Goal: Task Accomplishment & Management: Manage account settings

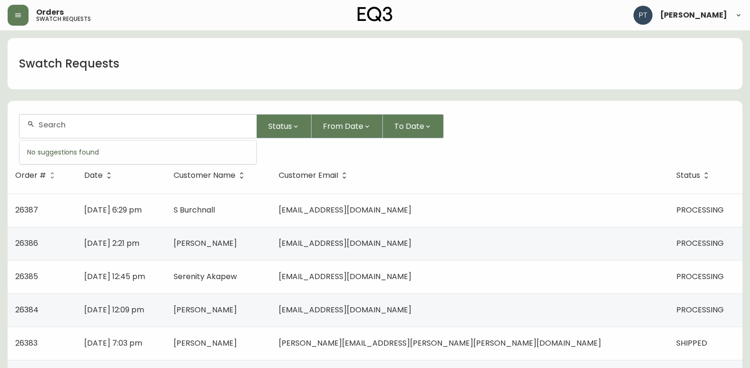
click at [150, 125] on input "text" at bounding box center [144, 124] width 210 height 9
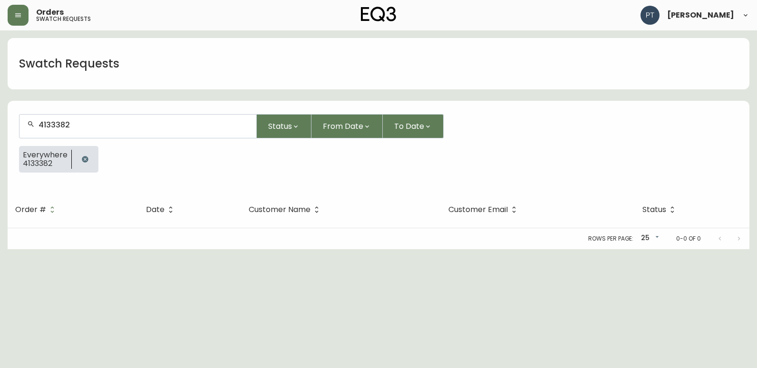
type input "413338"
type input "4133382"
click at [14, 8] on button "button" at bounding box center [18, 15] width 21 height 21
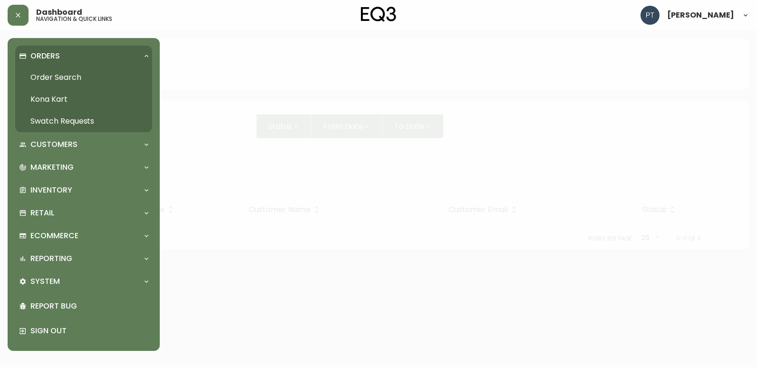
click at [33, 69] on link "Order Search" at bounding box center [83, 78] width 137 height 22
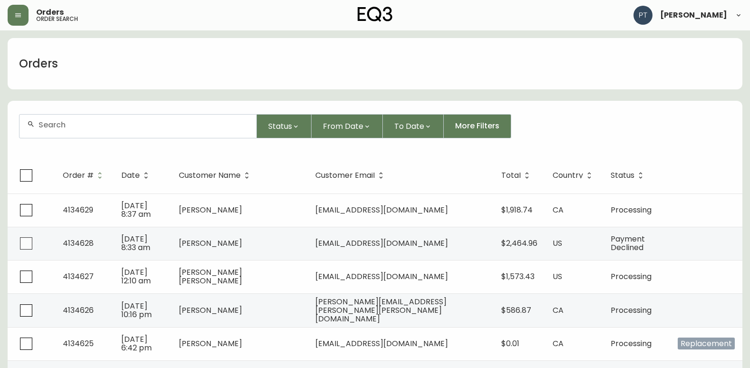
click at [64, 116] on div at bounding box center [137, 126] width 237 height 23
type input "4133382"
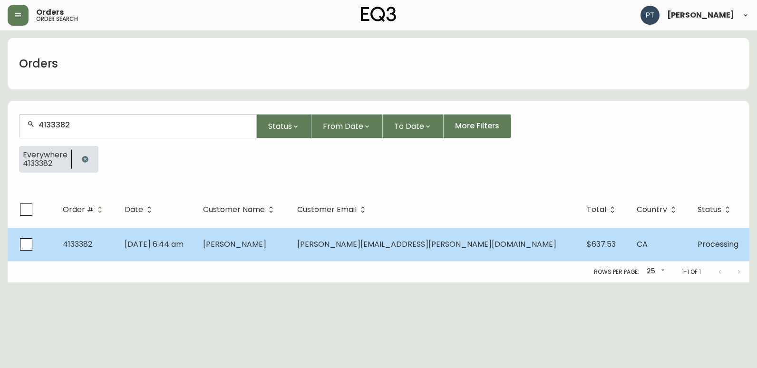
click at [290, 251] on td "[PERSON_NAME]" at bounding box center [242, 244] width 94 height 33
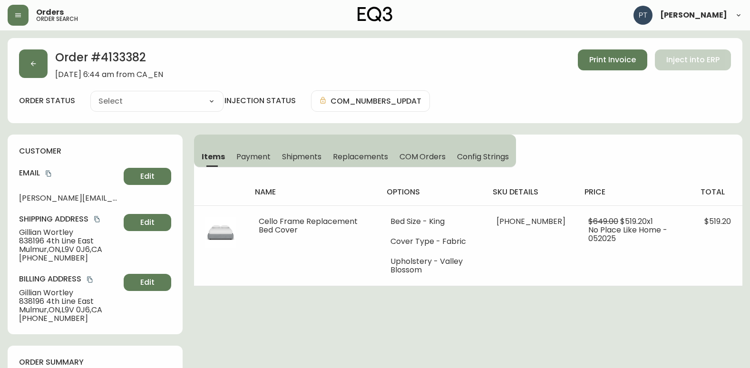
type input "Processing"
select select "PROCESSING"
click at [308, 153] on span "Shipments" at bounding box center [302, 157] width 40 height 10
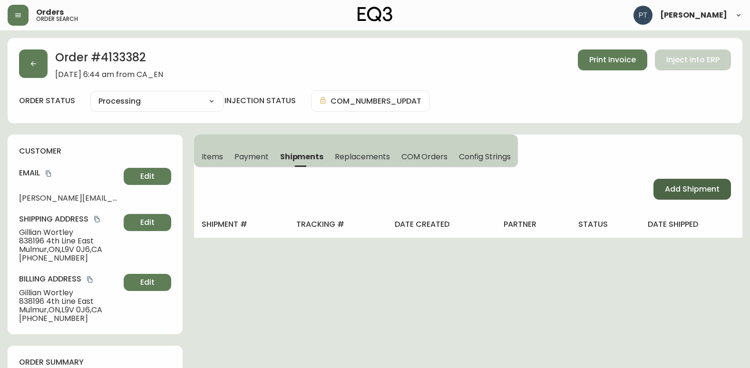
click at [687, 192] on span "Add Shipment" at bounding box center [692, 189] width 55 height 10
select select "PENDING"
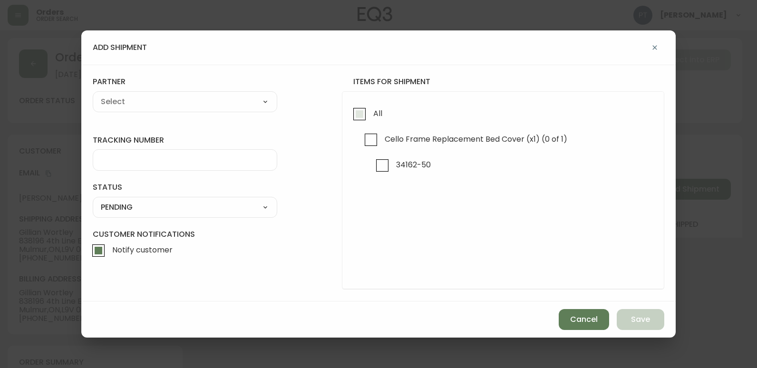
drag, startPoint x: 354, startPoint y: 120, endPoint x: 327, endPoint y: 106, distance: 30.6
click at [353, 119] on input "All" at bounding box center [360, 114] width 22 height 22
checkbox input "true"
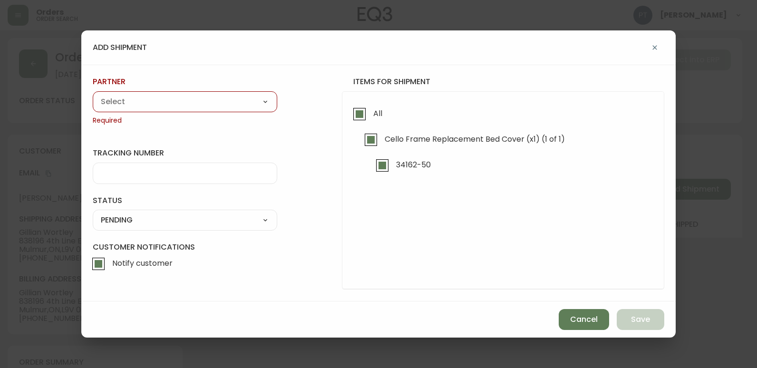
click at [196, 105] on select "A Move to Remember LLC ABF Freight Alero [PERSON_NAME] Canada Post CDS Ceva Log…" at bounding box center [185, 102] width 184 height 14
select select "cjy0a9taa01x001669l98m63c"
click at [93, 95] on select "A Move to Remember LLC ABF Freight Alero [PERSON_NAME] Canada Post CDS Ceva Log…" at bounding box center [185, 102] width 184 height 14
type input "FedEx"
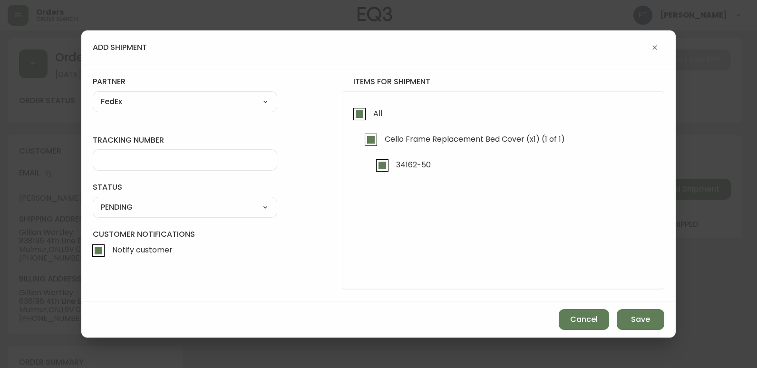
click at [173, 169] on div at bounding box center [185, 159] width 184 height 21
type input "902217262620"
click at [175, 212] on select "SHIPPED PENDING CANCELLED" at bounding box center [185, 207] width 184 height 14
click at [93, 200] on select "SHIPPED PENDING CANCELLED" at bounding box center [185, 207] width 184 height 14
select select "PENDING"
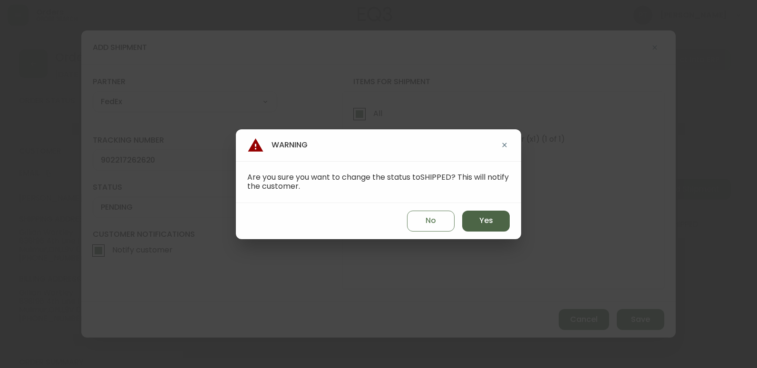
click at [491, 221] on span "Yes" at bounding box center [486, 220] width 14 height 10
type input "SHIPPED"
select select "SHIPPED"
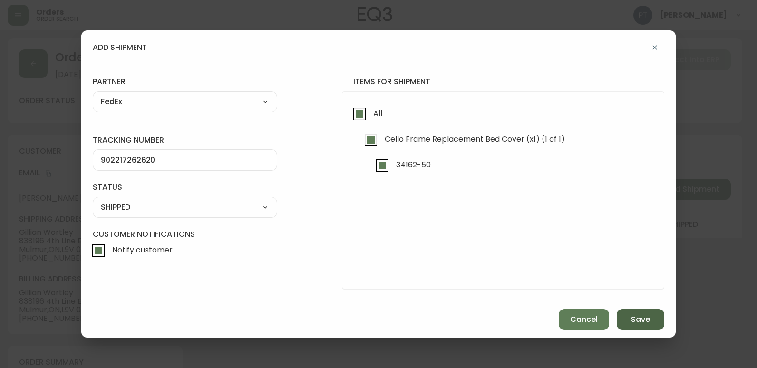
click at [633, 318] on span "Save" at bounding box center [640, 319] width 19 height 10
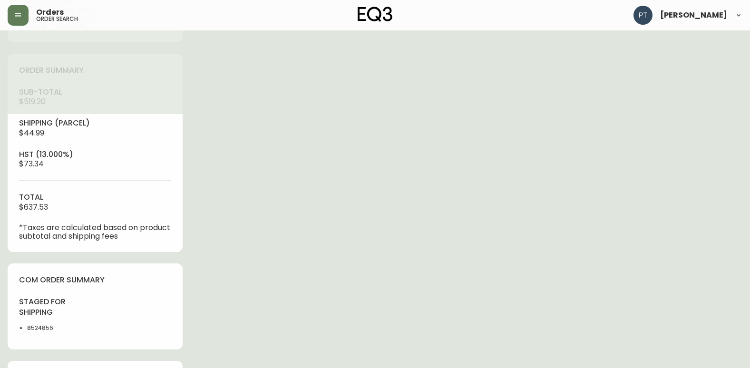
scroll to position [380, 0]
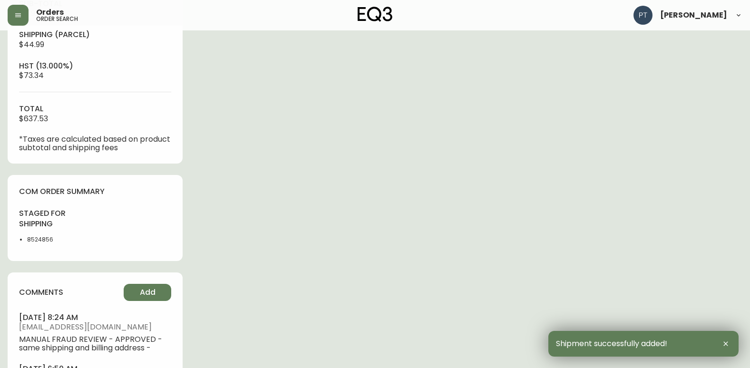
type input "Fully Shipped"
select select "FULLY_SHIPPED"
click at [126, 291] on button "Add" at bounding box center [148, 292] width 48 height 17
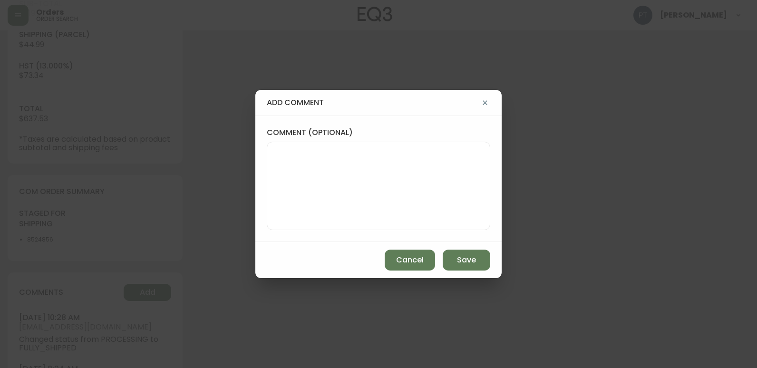
click at [291, 222] on textarea "comment (optional)" at bounding box center [378, 186] width 207 height 76
type textarea "PT"
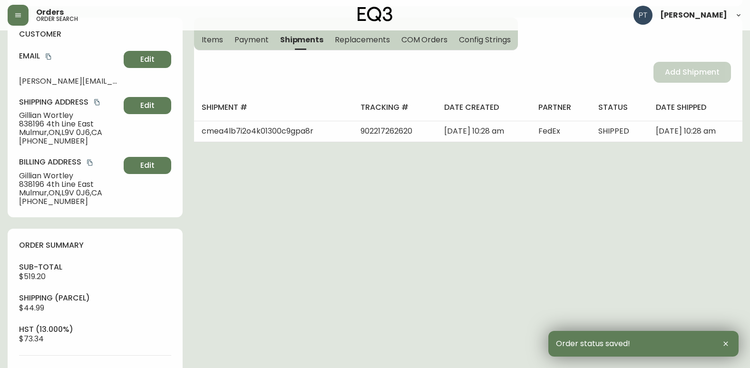
scroll to position [0, 0]
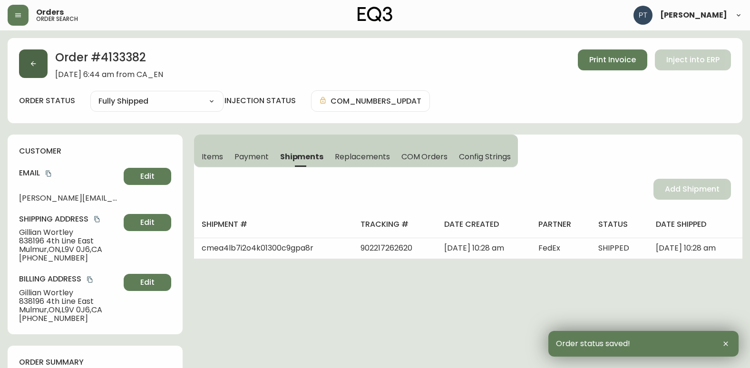
click at [44, 70] on button "button" at bounding box center [33, 63] width 29 height 29
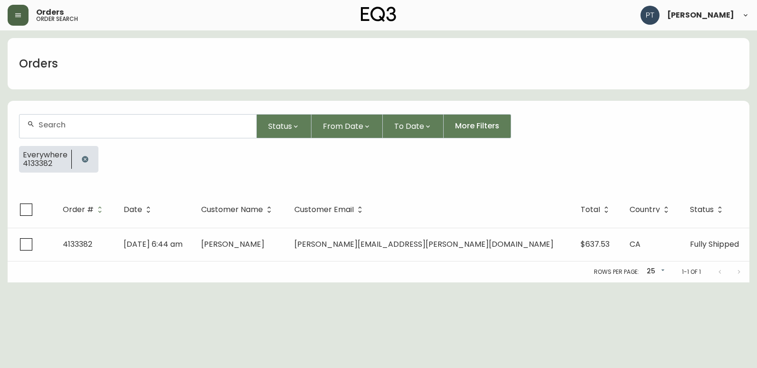
click at [28, 12] on button "button" at bounding box center [18, 15] width 21 height 21
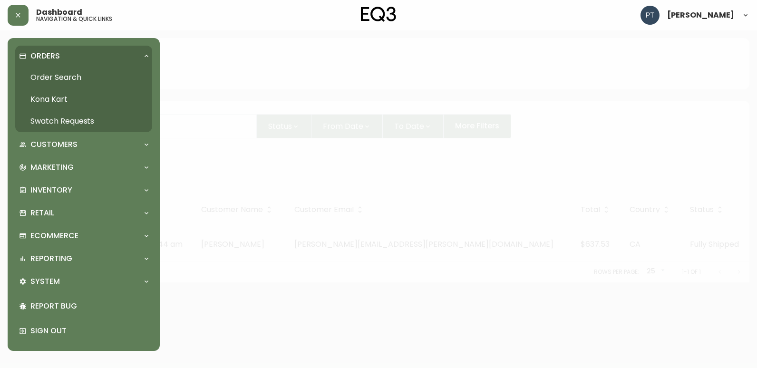
click at [77, 120] on link "Swatch Requests" at bounding box center [83, 121] width 137 height 22
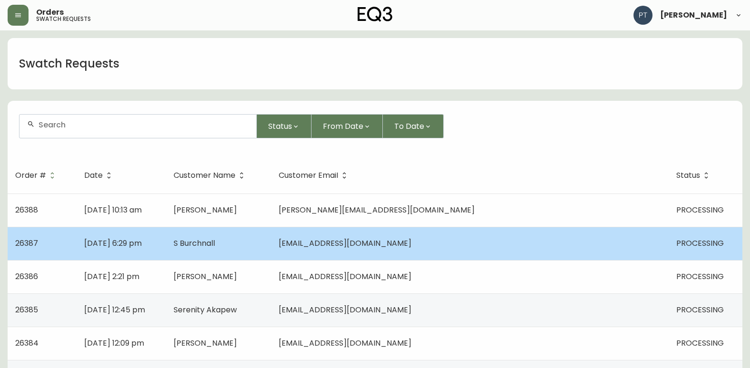
click at [271, 243] on td "S Burchnall" at bounding box center [218, 243] width 105 height 33
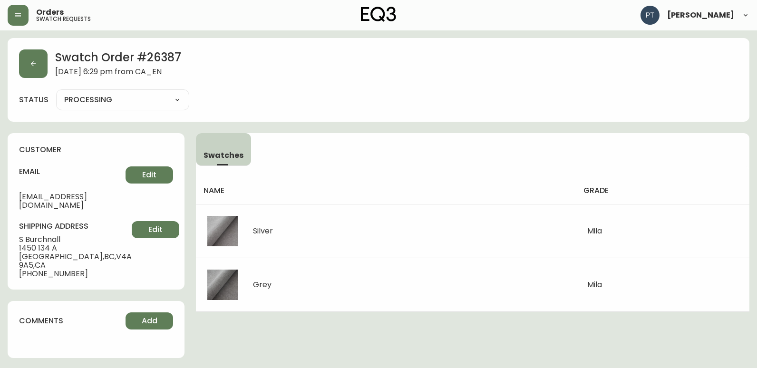
click at [144, 105] on select "PROCESSING SHIPPED CANCELLED" at bounding box center [122, 100] width 133 height 14
click at [56, 93] on select "PROCESSING SHIPPED CANCELLED" at bounding box center [122, 100] width 133 height 14
select select "PROCESSING"
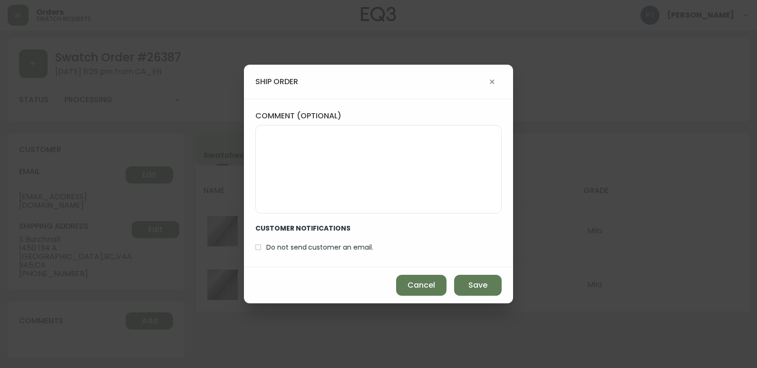
drag, startPoint x: 490, startPoint y: 295, endPoint x: 454, endPoint y: 284, distance: 38.4
click at [488, 294] on button "Save" at bounding box center [478, 285] width 48 height 21
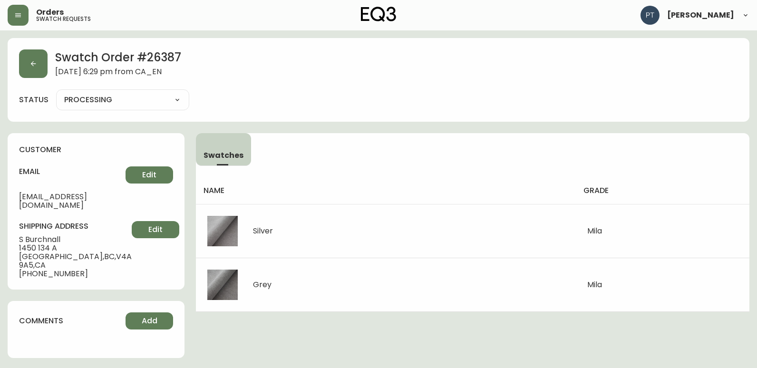
type input "SHIPPED"
select select "SHIPPED"
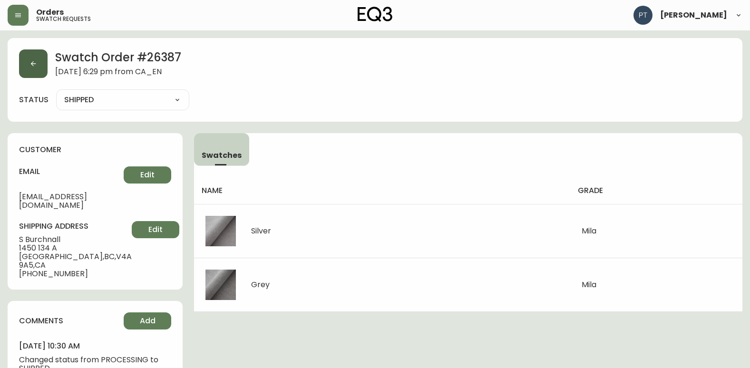
click at [44, 68] on button "button" at bounding box center [33, 63] width 29 height 29
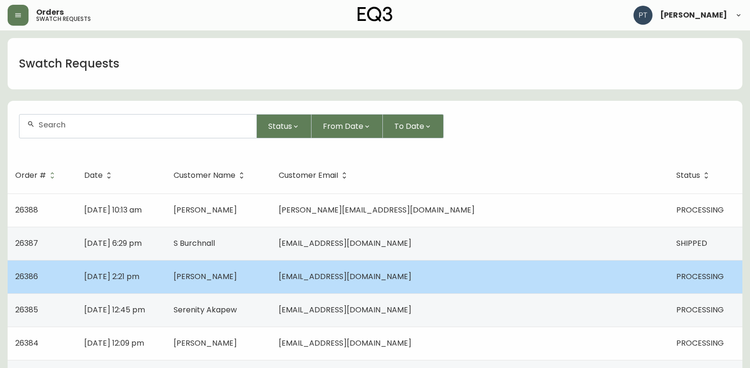
click at [271, 275] on td "[PERSON_NAME]" at bounding box center [218, 276] width 105 height 33
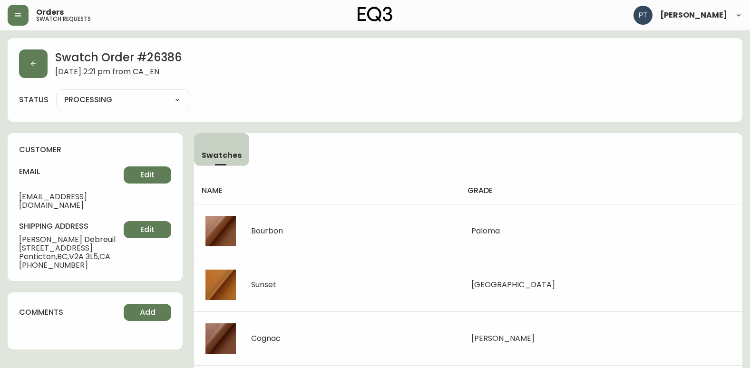
click at [138, 101] on select "PROCESSING SHIPPED CANCELLED" at bounding box center [122, 100] width 133 height 14
click at [56, 93] on select "PROCESSING SHIPPED CANCELLED" at bounding box center [122, 100] width 133 height 14
select select "PROCESSING"
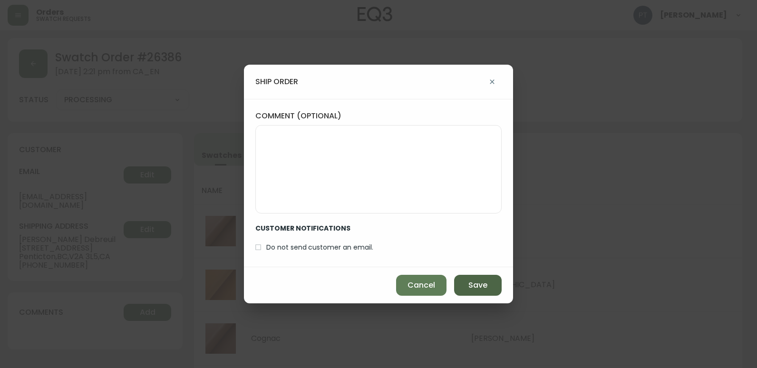
click at [484, 291] on span "Save" at bounding box center [477, 285] width 19 height 10
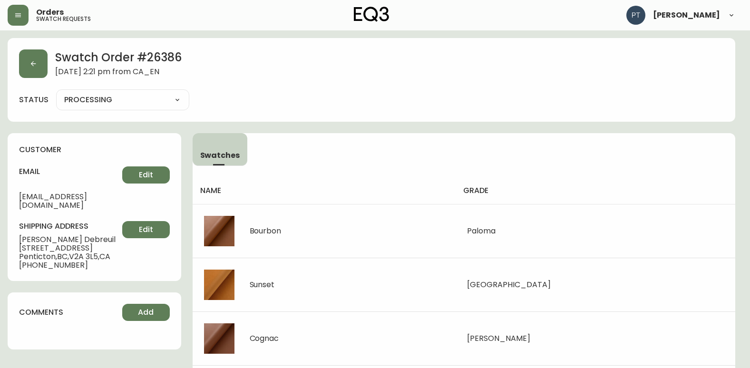
type input "SHIPPED"
select select "SHIPPED"
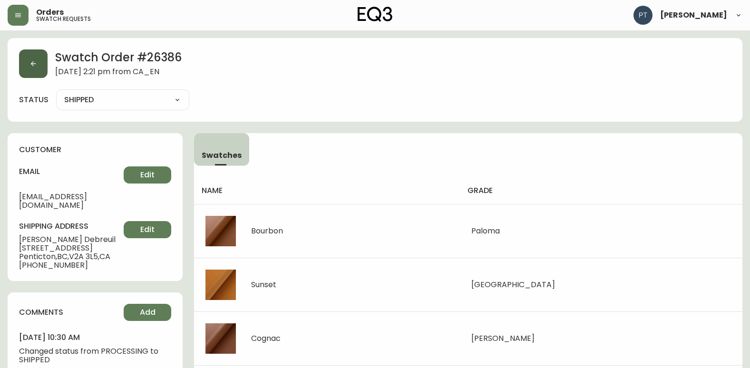
click at [39, 67] on button "button" at bounding box center [33, 63] width 29 height 29
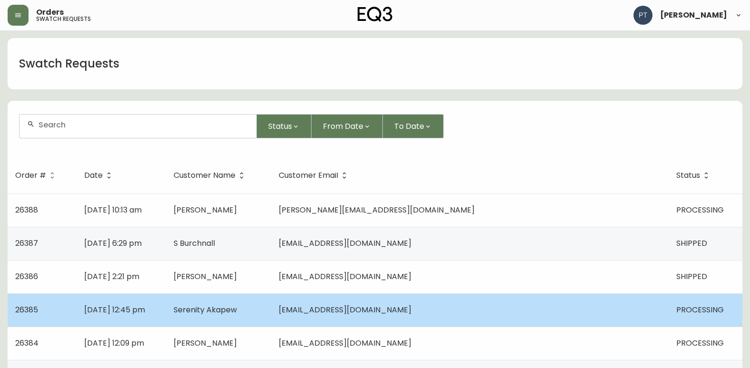
click at [571, 317] on td "[EMAIL_ADDRESS][DOMAIN_NAME]" at bounding box center [469, 309] width 397 height 33
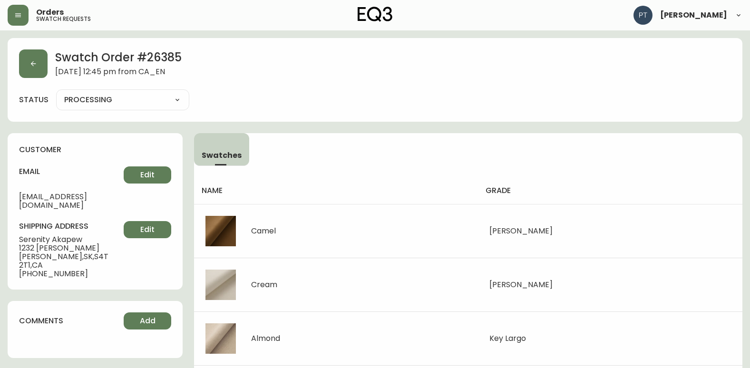
drag, startPoint x: 159, startPoint y: 98, endPoint x: 157, endPoint y: 108, distance: 10.1
click at [158, 101] on select "PROCESSING SHIPPED CANCELLED" at bounding box center [122, 100] width 133 height 14
click at [56, 93] on select "PROCESSING SHIPPED CANCELLED" at bounding box center [122, 100] width 133 height 14
select select "PROCESSING"
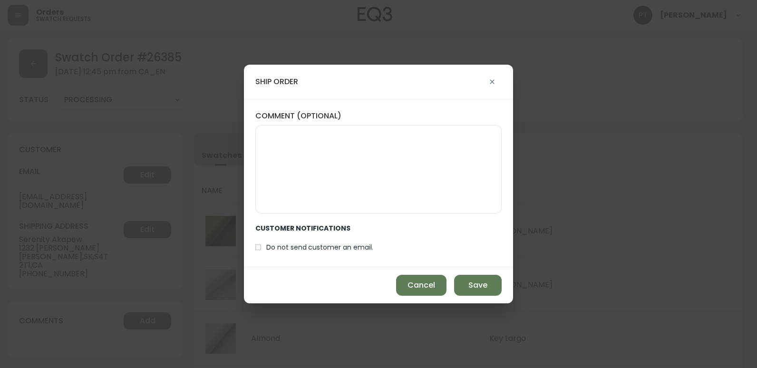
click at [479, 274] on div "Cancel Save" at bounding box center [378, 285] width 269 height 36
drag, startPoint x: 479, startPoint y: 284, endPoint x: 438, endPoint y: 277, distance: 41.6
click at [478, 284] on span "Save" at bounding box center [477, 285] width 19 height 10
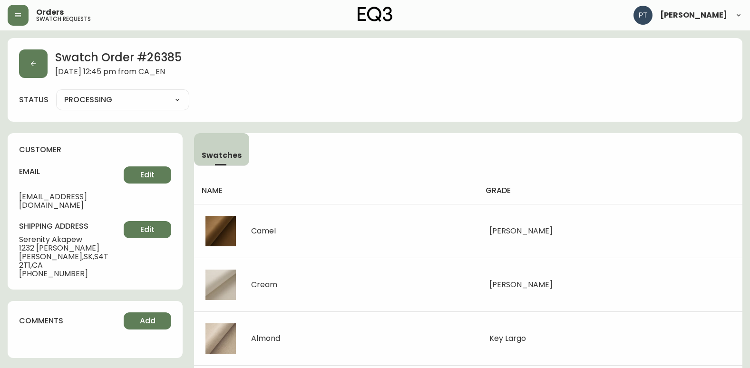
type input "SHIPPED"
select select "SHIPPED"
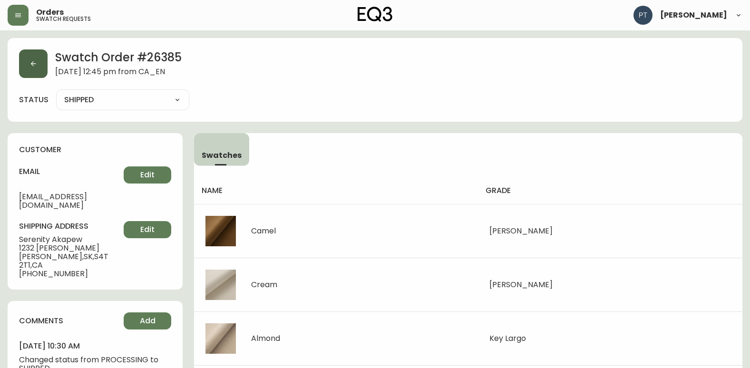
click at [45, 74] on button "button" at bounding box center [33, 63] width 29 height 29
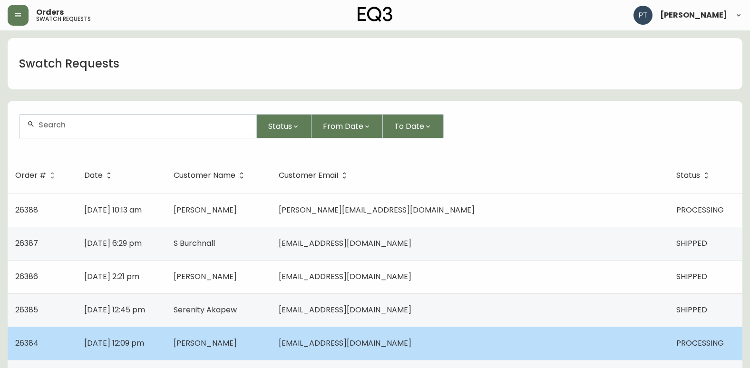
click at [590, 350] on td "[EMAIL_ADDRESS][DOMAIN_NAME]" at bounding box center [469, 343] width 397 height 33
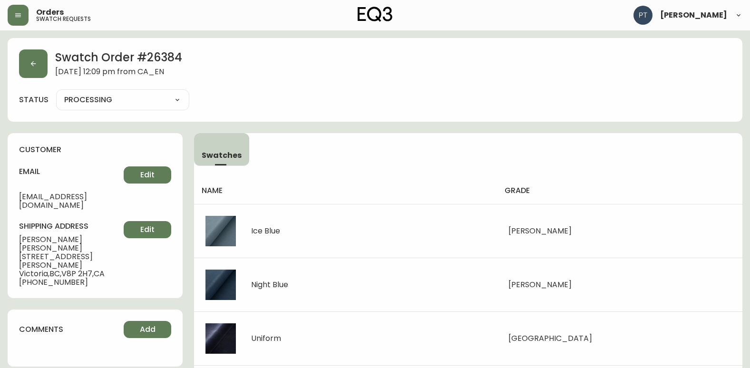
click at [127, 102] on select "PROCESSING SHIPPED CANCELLED" at bounding box center [122, 100] width 133 height 14
click at [56, 93] on select "PROCESSING SHIPPED CANCELLED" at bounding box center [122, 100] width 133 height 14
select select "PROCESSING"
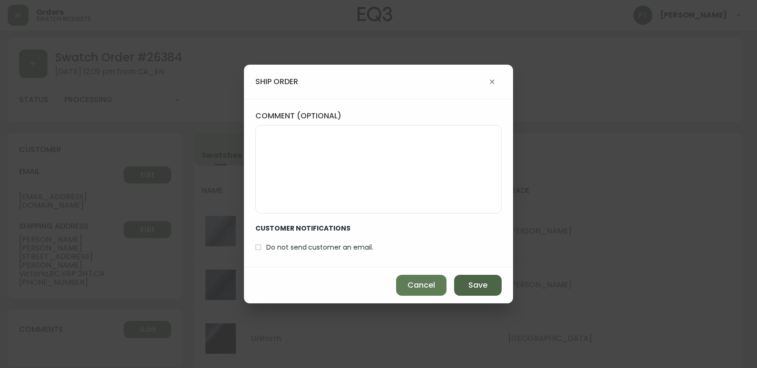
click at [473, 283] on span "Save" at bounding box center [477, 285] width 19 height 10
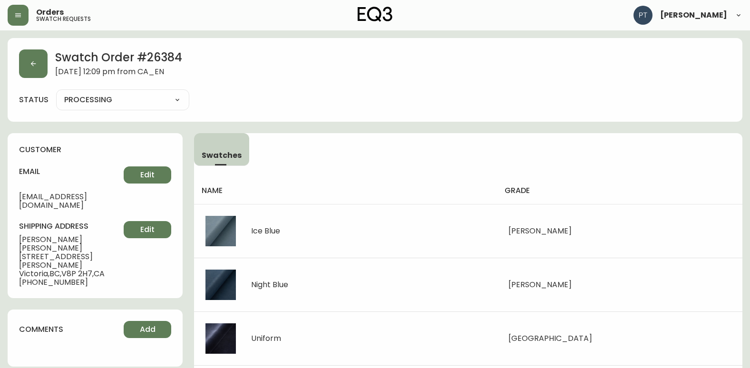
type input "SHIPPED"
select select "SHIPPED"
click at [41, 72] on button "button" at bounding box center [33, 63] width 29 height 29
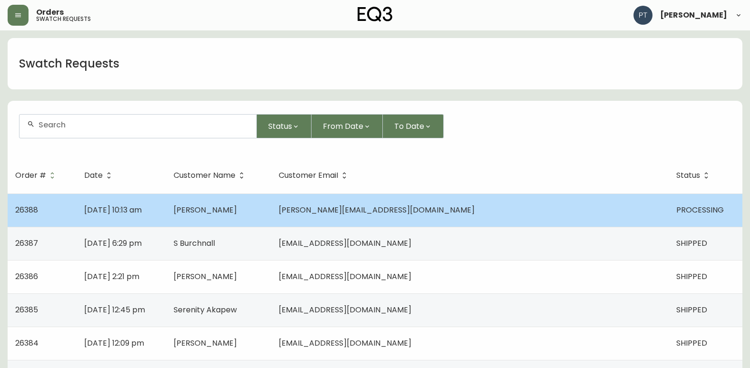
click at [264, 215] on td "[PERSON_NAME]" at bounding box center [218, 210] width 105 height 33
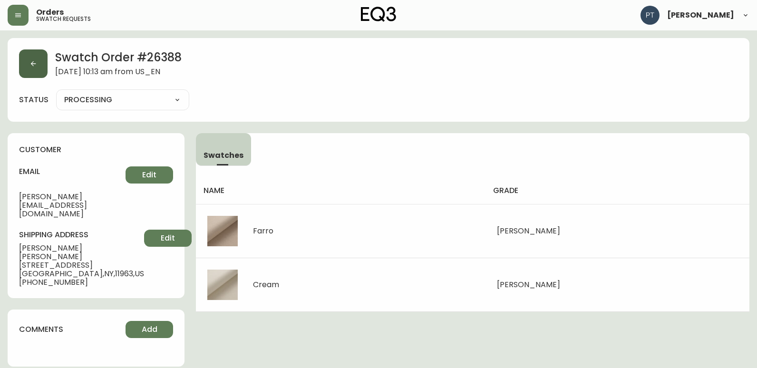
click at [20, 65] on button "button" at bounding box center [33, 63] width 29 height 29
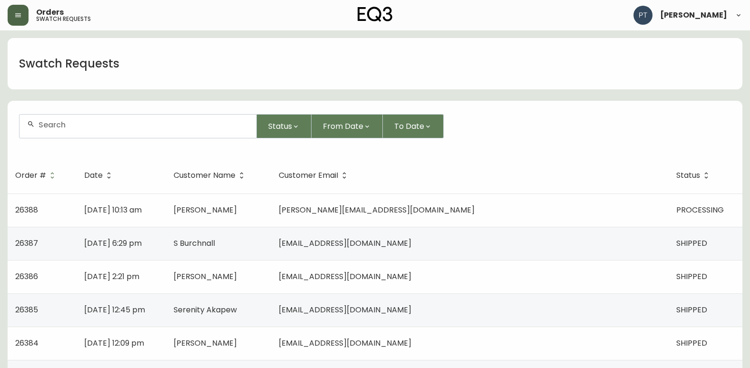
click at [15, 9] on button "button" at bounding box center [18, 15] width 21 height 21
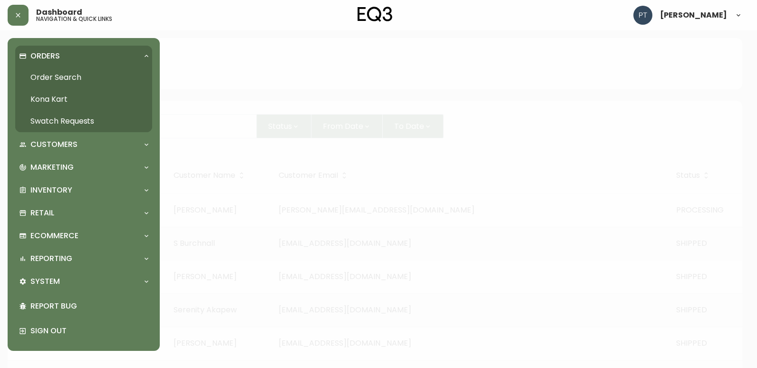
click at [66, 70] on link "Order Search" at bounding box center [83, 78] width 137 height 22
